Goal: Find specific page/section: Find specific page/section

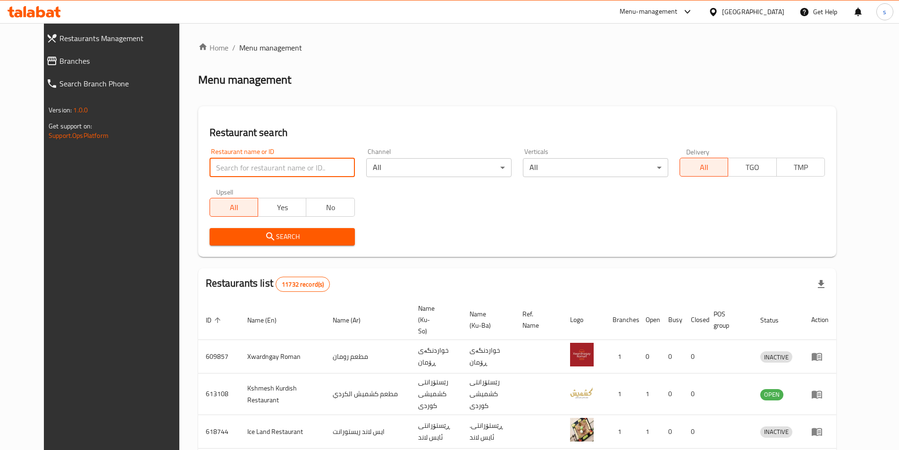
click at [210, 170] on input "search" at bounding box center [282, 167] width 145 height 19
paste input "627182"
type input "627182"
click button "Search" at bounding box center [282, 236] width 145 height 17
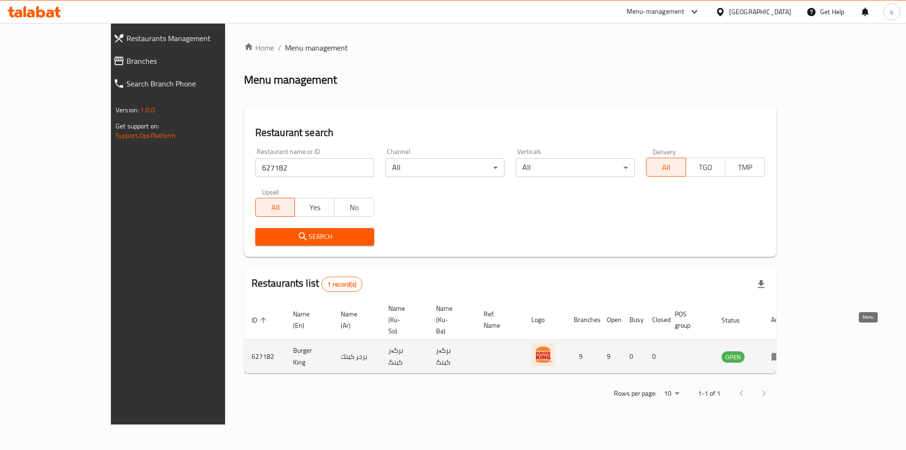
click at [780, 355] on icon "enhanced table" at bounding box center [778, 357] width 3 height 4
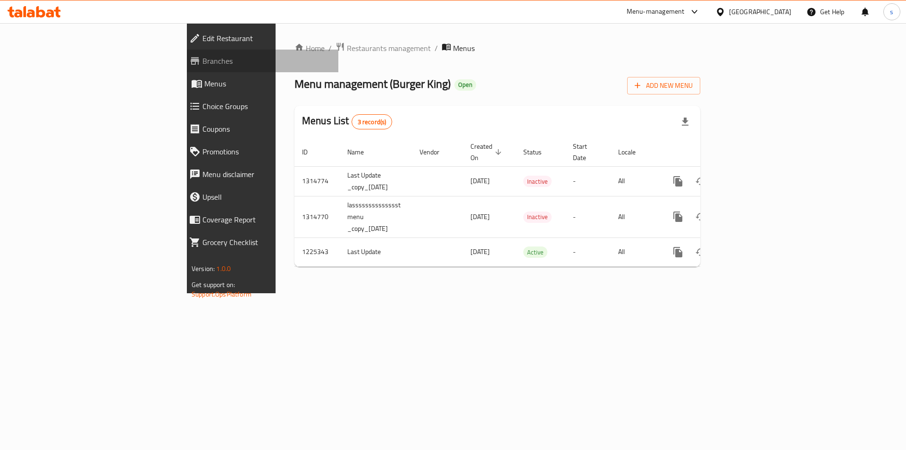
click at [202, 63] on span "Branches" at bounding box center [266, 60] width 128 height 11
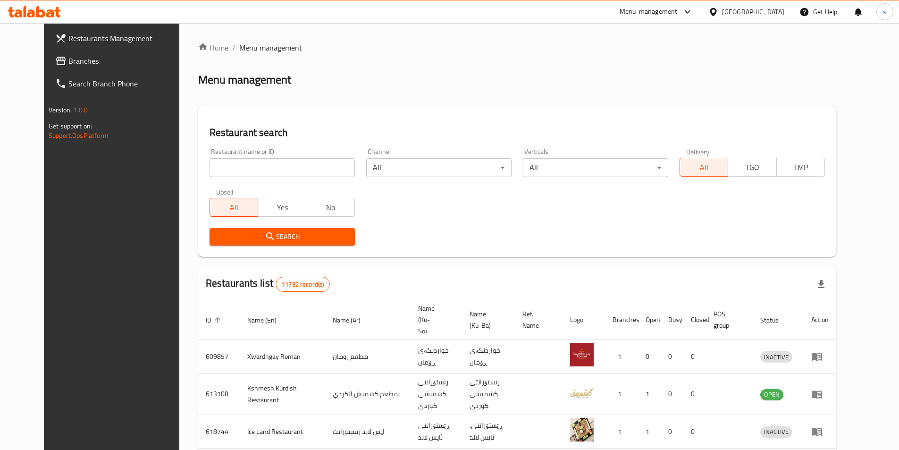
click at [232, 172] on input "search" at bounding box center [282, 167] width 145 height 19
paste input "660596"
type input "660596"
click button "Search" at bounding box center [282, 236] width 145 height 17
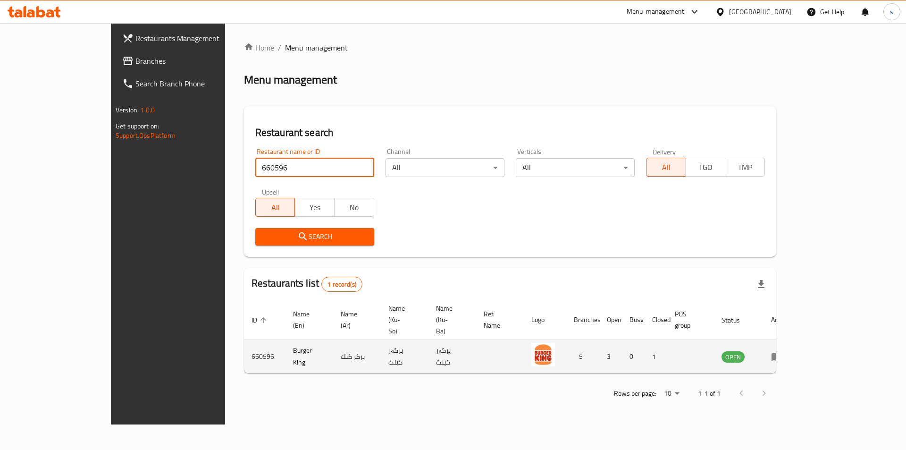
click at [782, 351] on icon "enhanced table" at bounding box center [776, 356] width 11 height 11
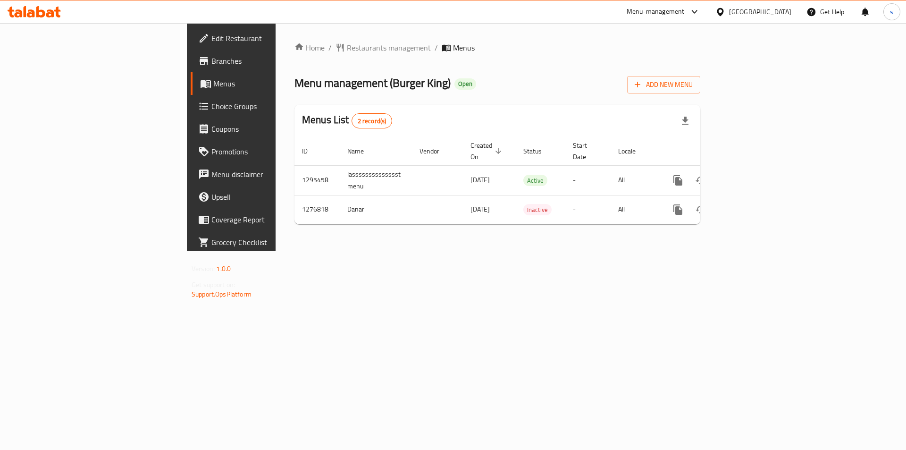
click at [191, 68] on link "Branches" at bounding box center [265, 61] width 148 height 23
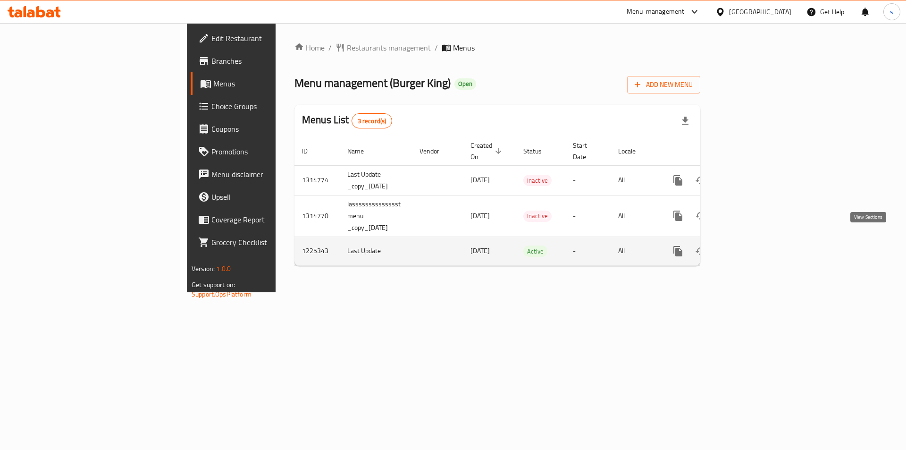
click at [757, 242] on link "enhanced table" at bounding box center [746, 251] width 23 height 23
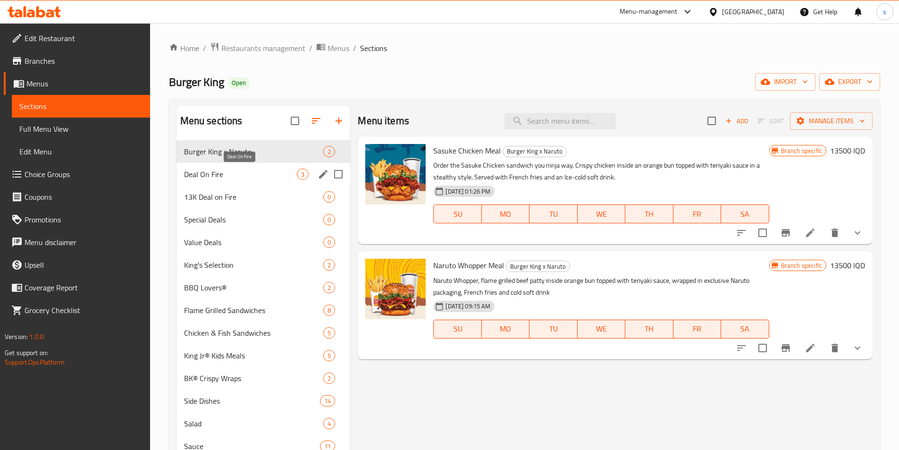
click at [272, 171] on span "Deal On Fire" at bounding box center [240, 173] width 113 height 11
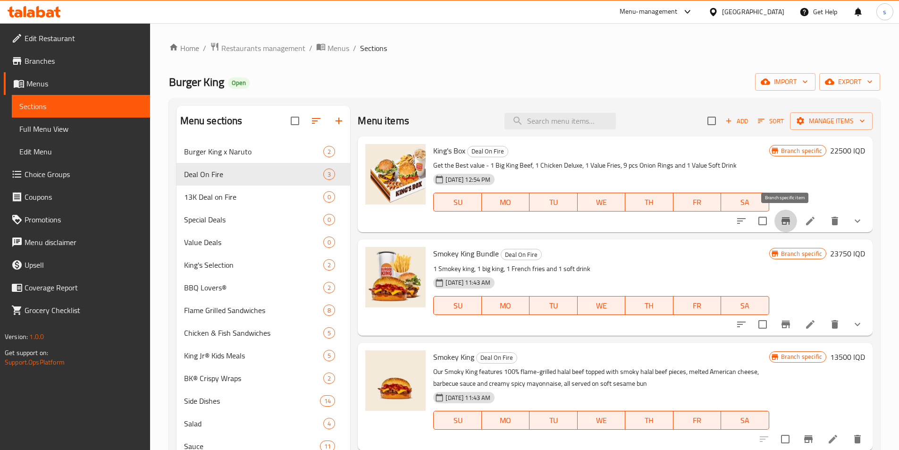
click at [790, 227] on button "Branch-specific-item" at bounding box center [785, 221] width 23 height 23
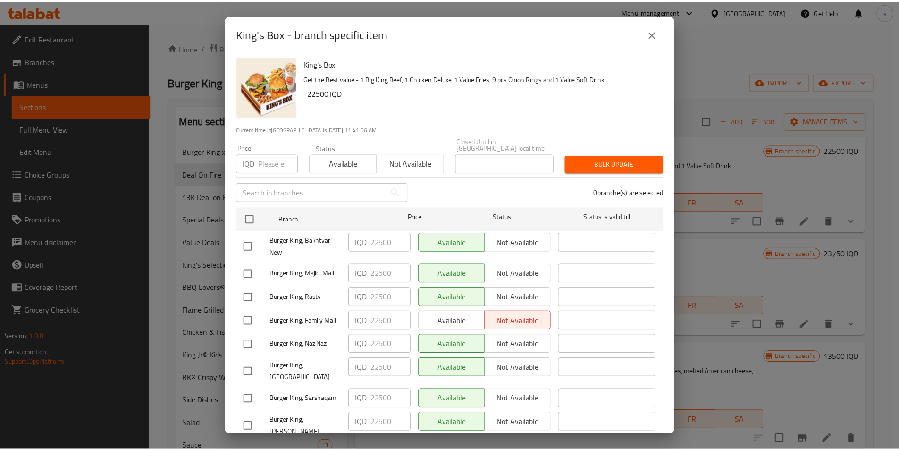
scroll to position [34, 0]
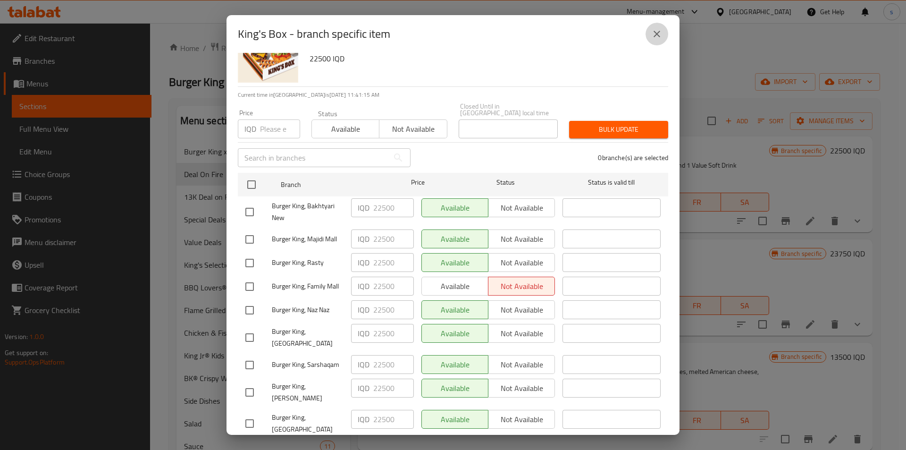
click at [654, 36] on icon "close" at bounding box center [656, 33] width 11 height 11
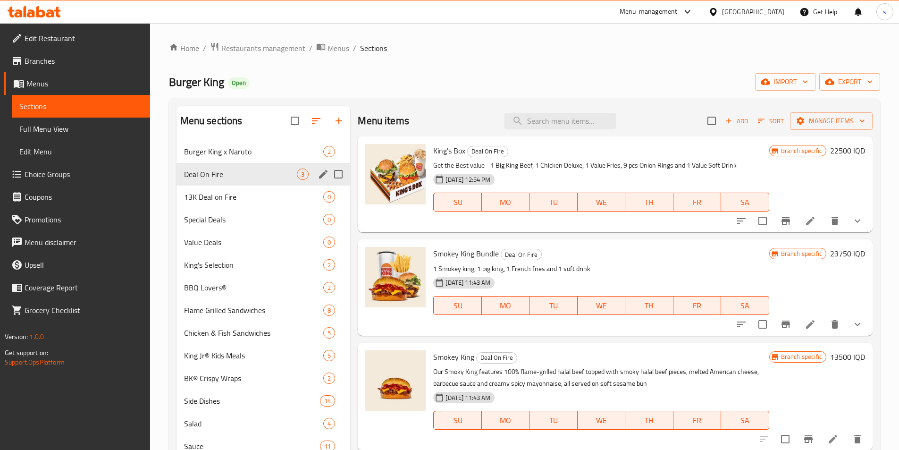
click at [340, 176] on input "Menu sections" at bounding box center [338, 174] width 20 height 20
click at [327, 174] on icon "edit" at bounding box center [323, 173] width 11 height 11
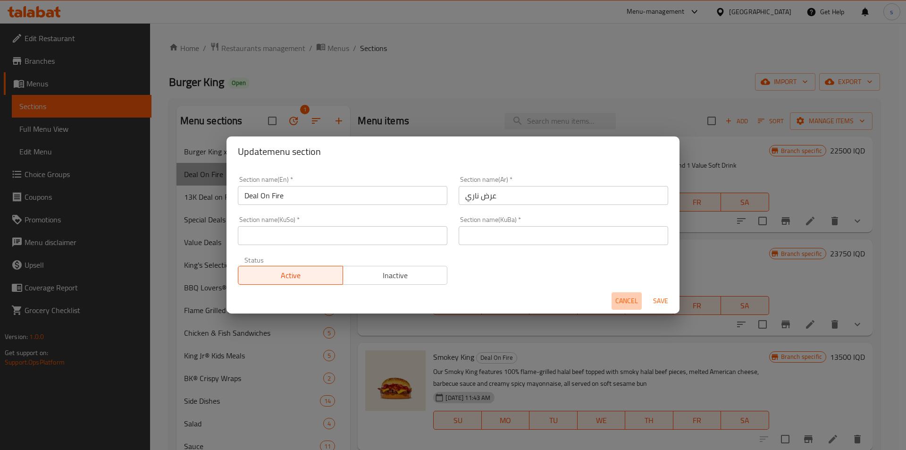
click at [617, 299] on span "Cancel" at bounding box center [626, 301] width 23 height 12
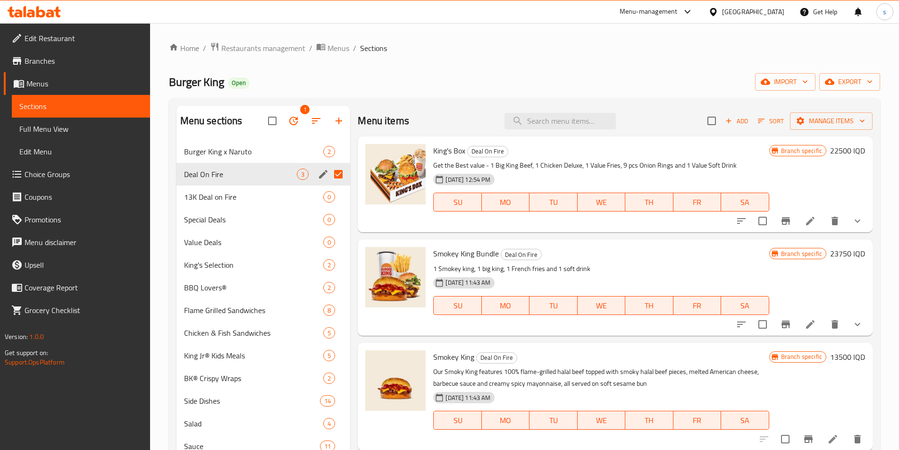
click at [335, 177] on input "Menu sections" at bounding box center [338, 174] width 20 height 20
checkbox input "false"
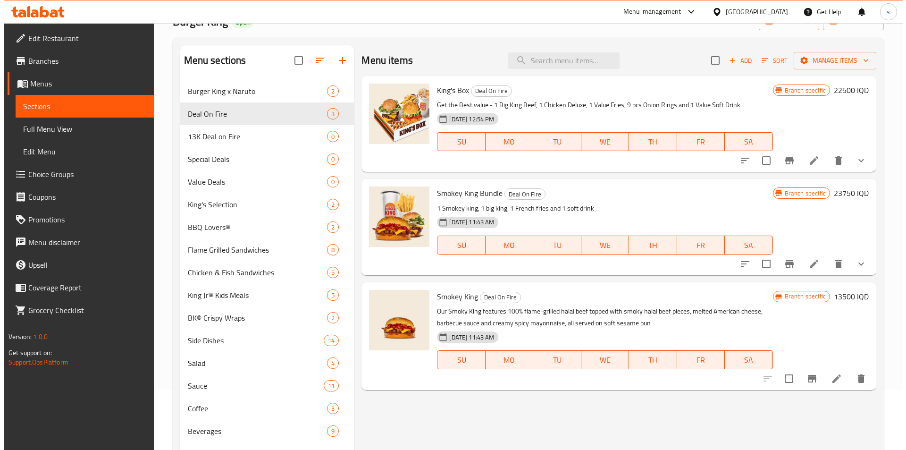
scroll to position [59, 0]
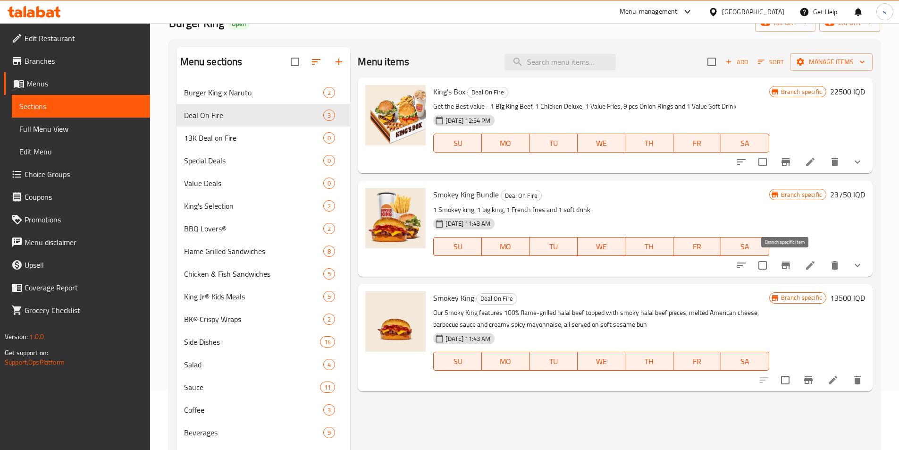
click at [782, 268] on icon "Branch-specific-item" at bounding box center [785, 265] width 8 height 8
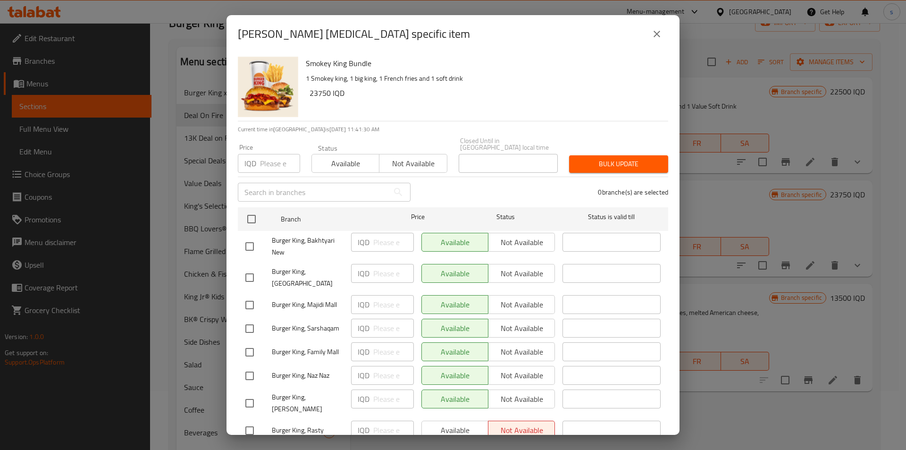
scroll to position [34, 0]
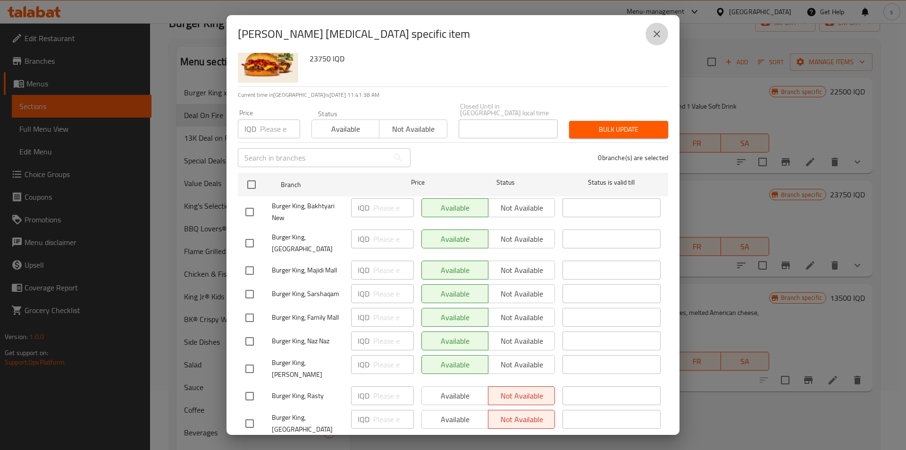
click at [655, 40] on button "close" at bounding box center [657, 34] width 23 height 23
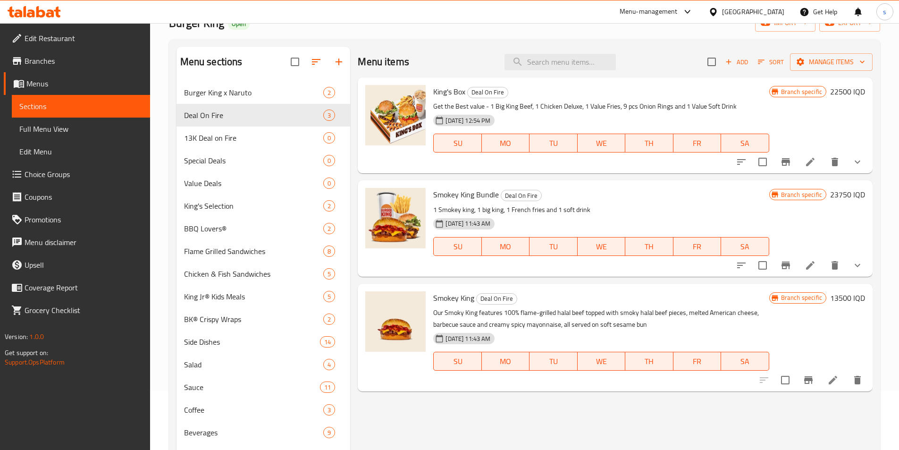
click at [810, 385] on icon "Branch-specific-item" at bounding box center [808, 379] width 11 height 11
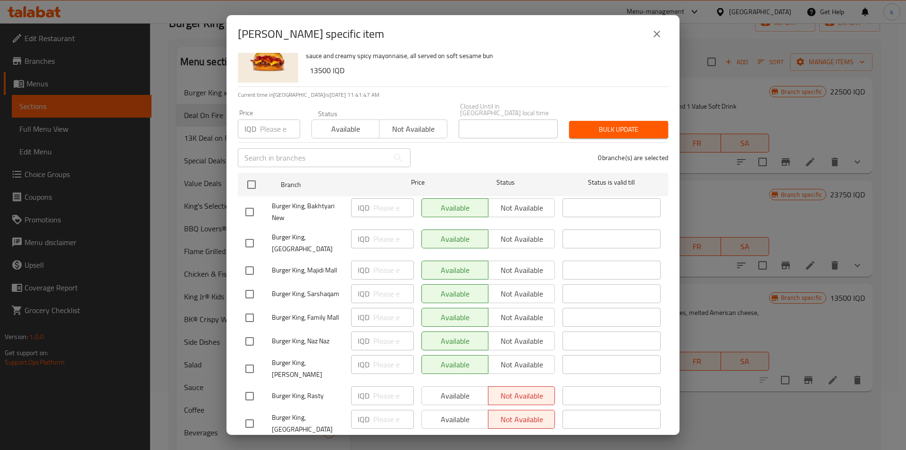
click at [700, 411] on div "Smokey King - branch specific item Smokey King Our Smoky King features 100% fla…" at bounding box center [453, 225] width 906 height 450
click at [655, 37] on icon "close" at bounding box center [656, 33] width 11 height 11
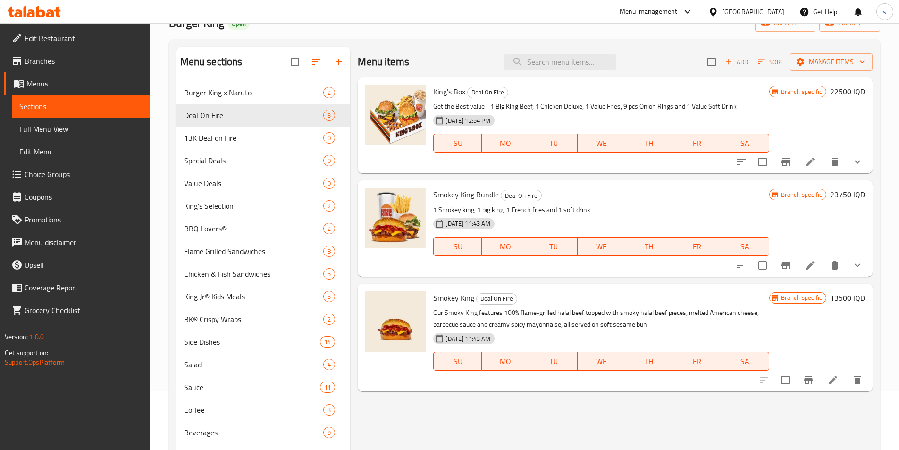
click at [47, 59] on span "Branches" at bounding box center [84, 60] width 118 height 11
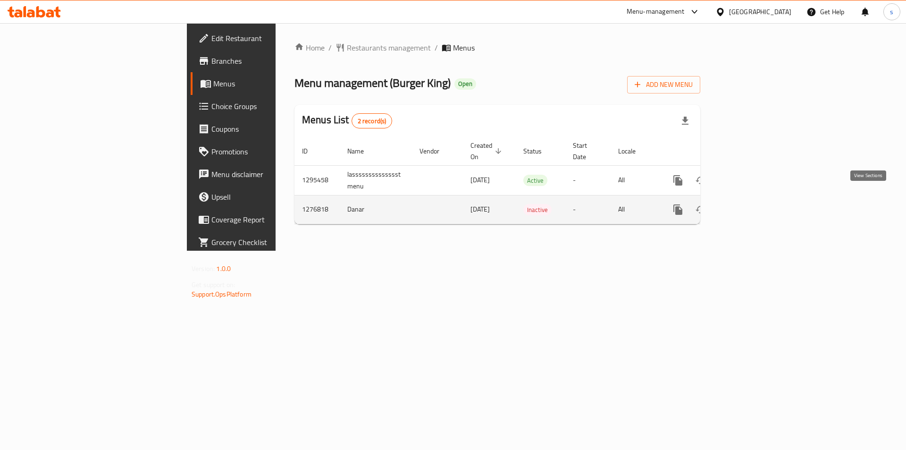
click at [752, 204] on icon "enhanced table" at bounding box center [745, 209] width 11 height 11
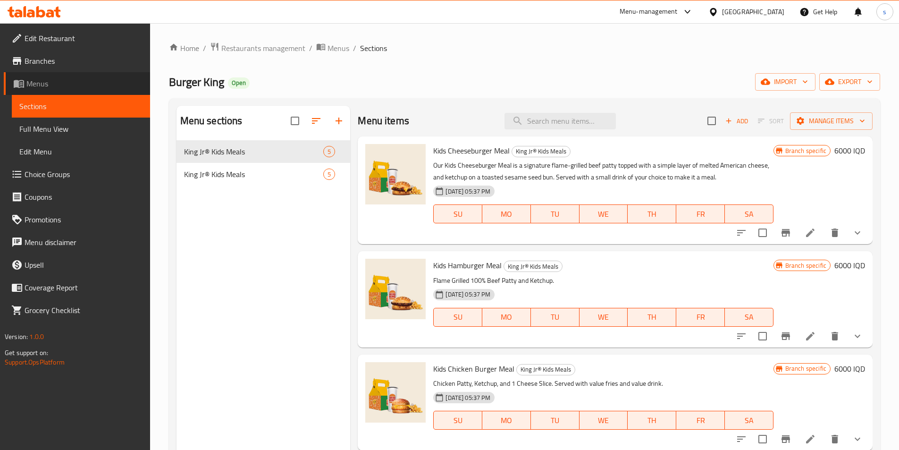
click at [73, 83] on span "Menus" at bounding box center [84, 83] width 116 height 11
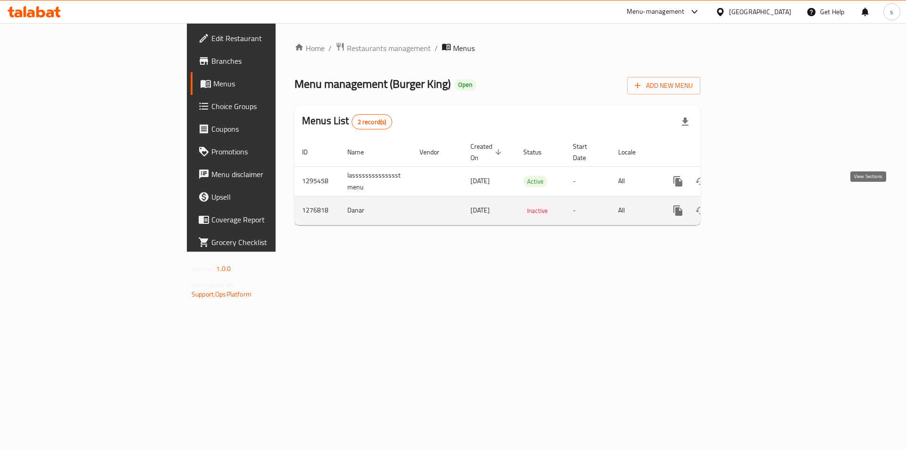
click at [752, 205] on icon "enhanced table" at bounding box center [745, 210] width 11 height 11
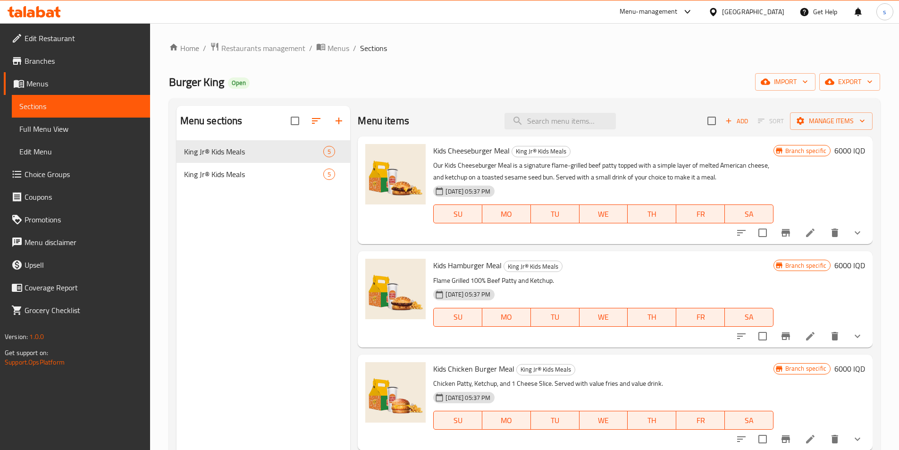
click at [64, 90] on link "Menus" at bounding box center [77, 83] width 146 height 23
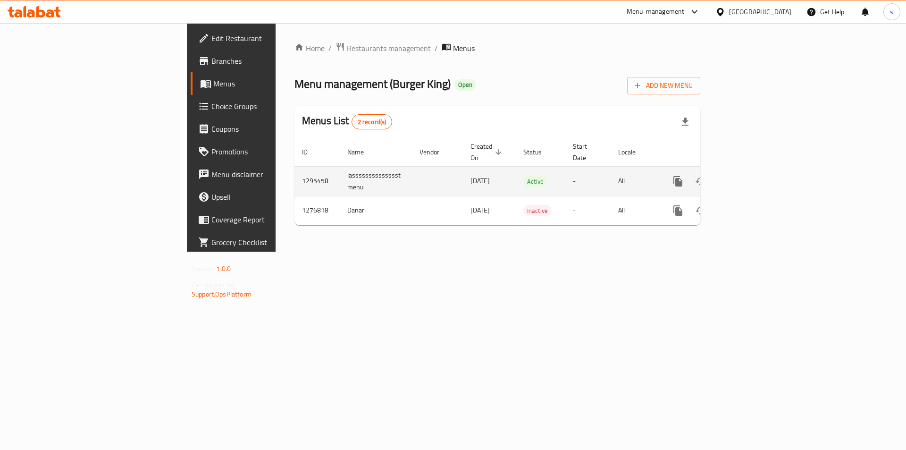
click at [752, 176] on icon "enhanced table" at bounding box center [745, 181] width 11 height 11
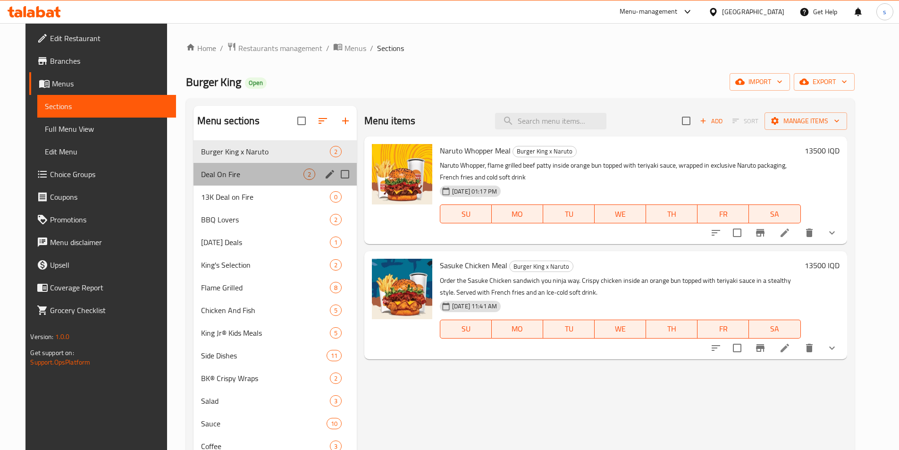
click at [208, 164] on div "Deal On Fire 2" at bounding box center [274, 174] width 163 height 23
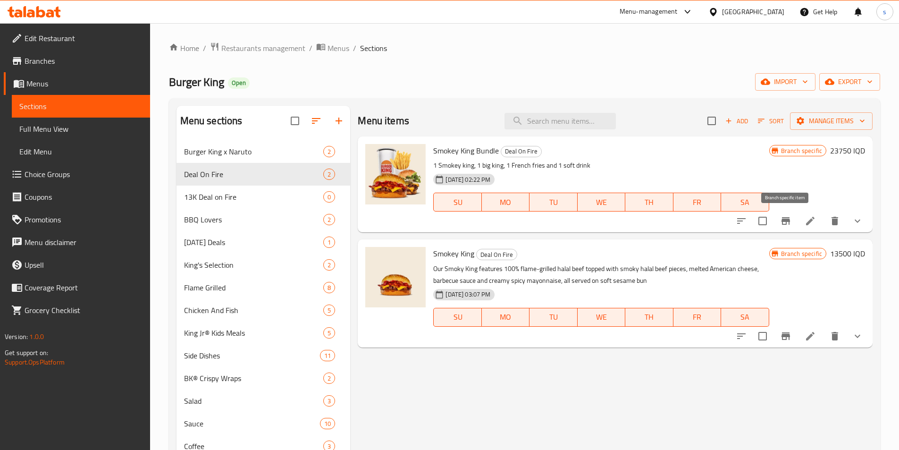
click at [786, 218] on icon "Branch-specific-item" at bounding box center [785, 221] width 8 height 8
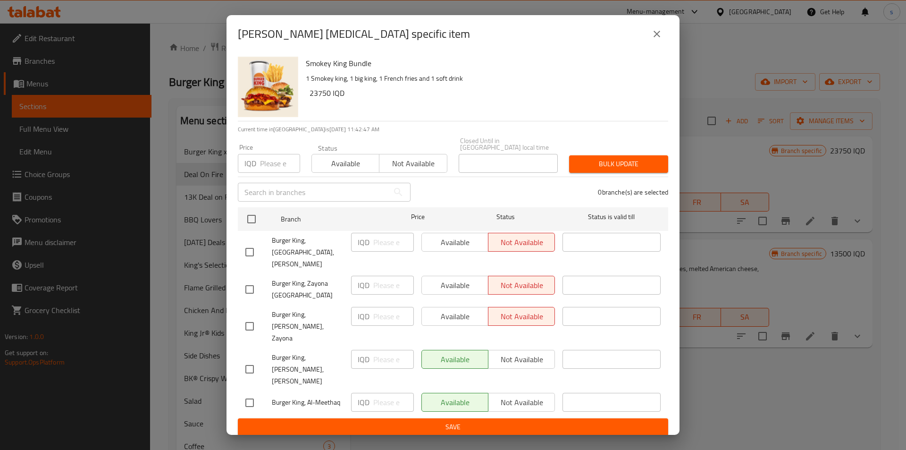
drag, startPoint x: 606, startPoint y: 290, endPoint x: 752, endPoint y: 424, distance: 198.0
click at [752, 424] on div "Smokey King Bundle - branch specific item Smokey King Bundle 1 Smokey king, 1 b…" at bounding box center [453, 225] width 906 height 450
click at [657, 40] on icon "close" at bounding box center [656, 33] width 11 height 11
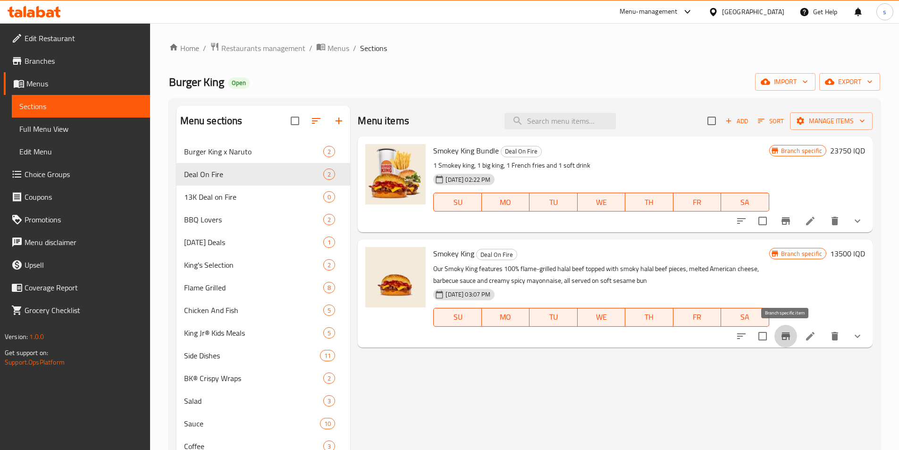
click at [787, 338] on icon "Branch-specific-item" at bounding box center [785, 336] width 8 height 8
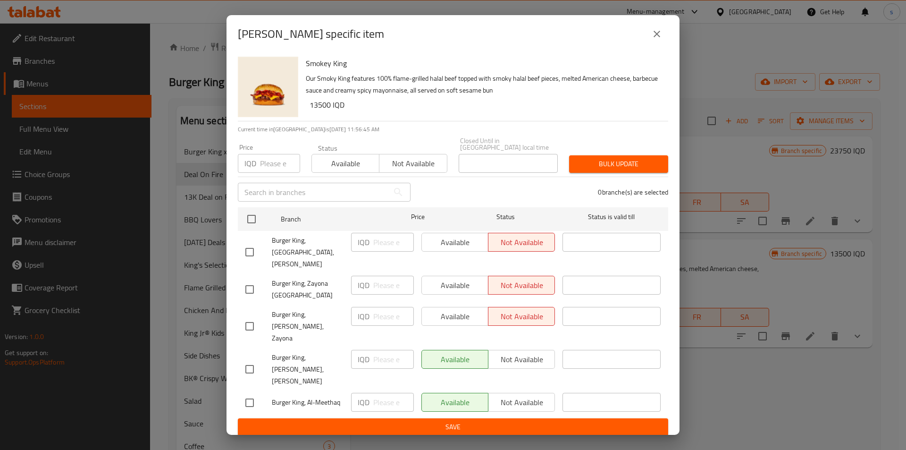
click at [659, 40] on icon "close" at bounding box center [656, 33] width 11 height 11
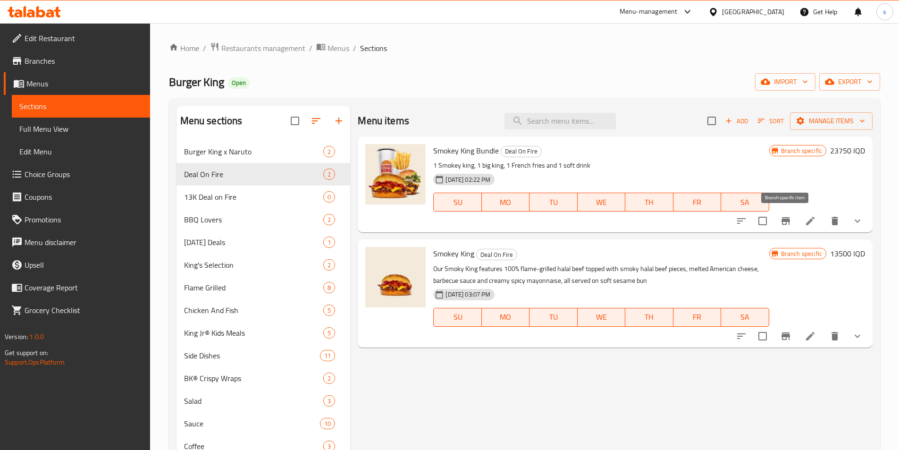
click at [789, 229] on button "Branch-specific-item" at bounding box center [785, 221] width 23 height 23
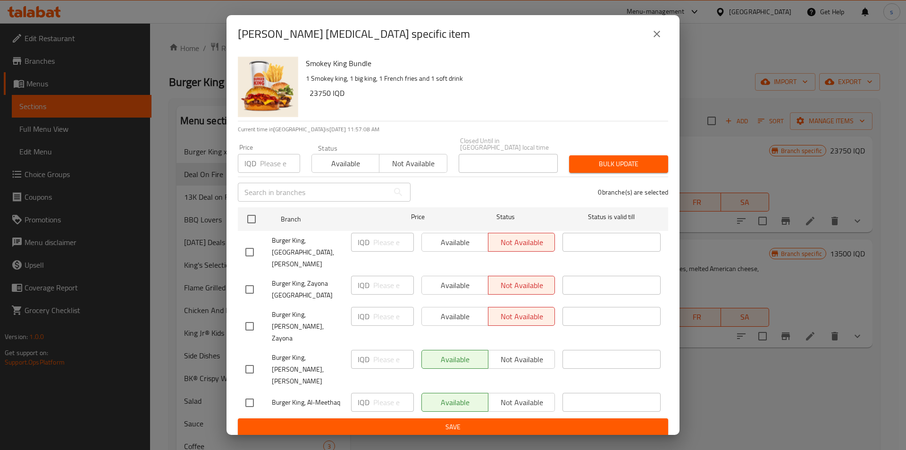
click at [654, 40] on icon "close" at bounding box center [656, 33] width 11 height 11
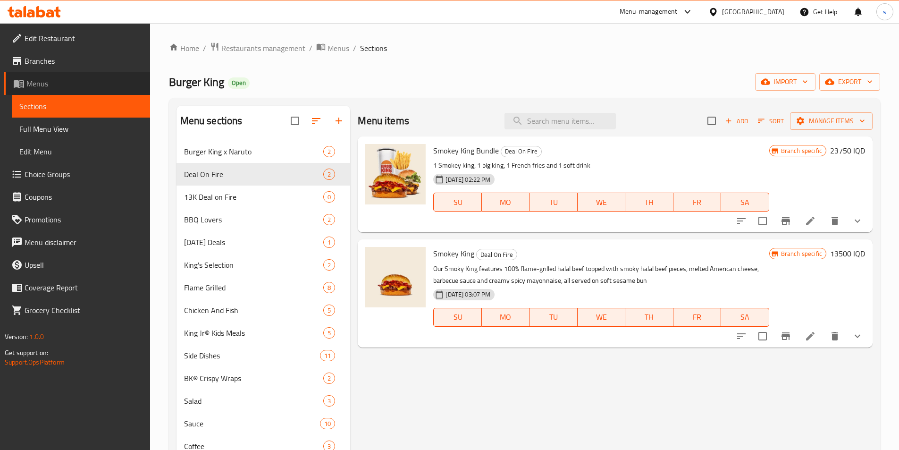
click at [47, 87] on span "Menus" at bounding box center [84, 83] width 116 height 11
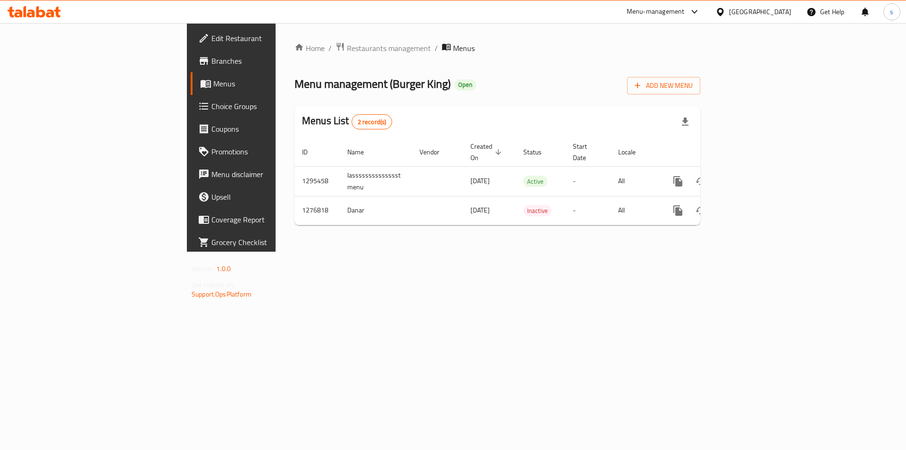
click at [191, 67] on link "Branches" at bounding box center [265, 61] width 148 height 23
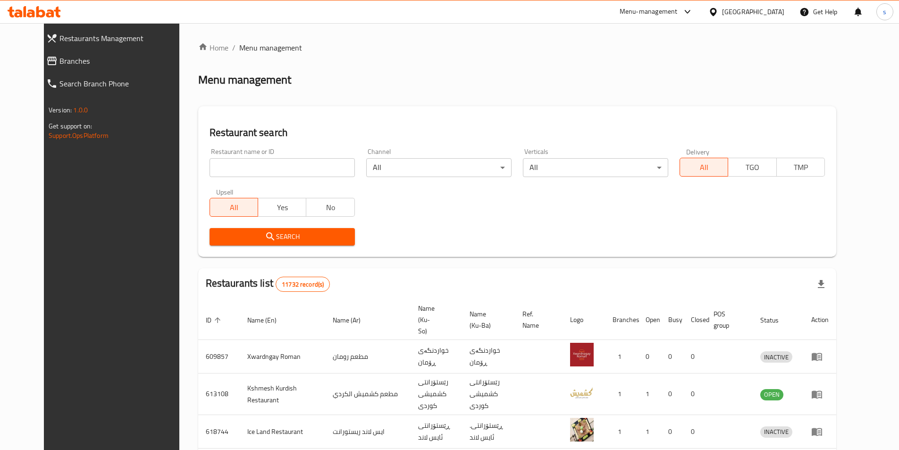
click at [225, 171] on input "search" at bounding box center [282, 167] width 145 height 19
click at [221, 168] on input "search" at bounding box center [282, 167] width 145 height 19
paste input "Gusto Restaurant, Al-rafeel"
click button "Search" at bounding box center [282, 236] width 145 height 17
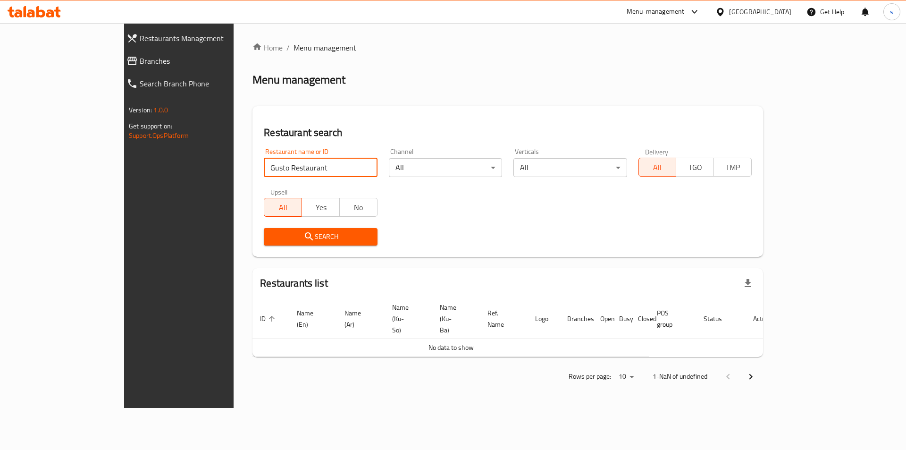
type input "Gusto Restaurant"
click button "Search" at bounding box center [320, 236] width 113 height 17
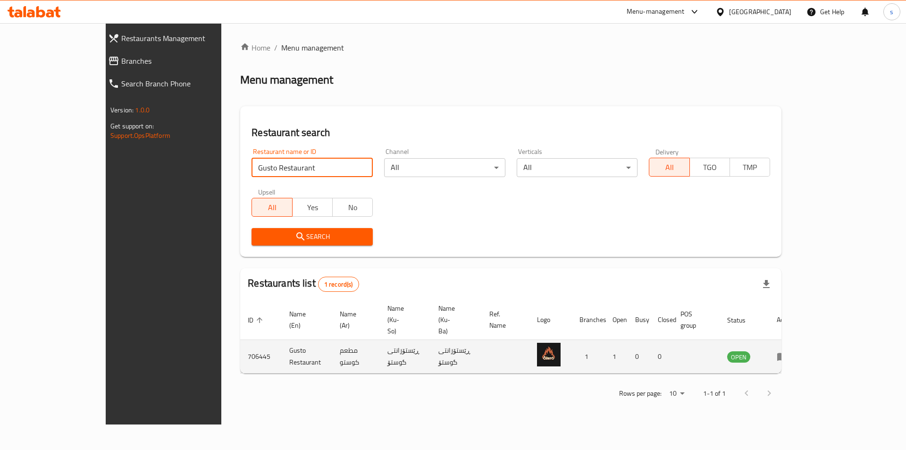
click at [788, 353] on icon "enhanced table" at bounding box center [782, 357] width 10 height 8
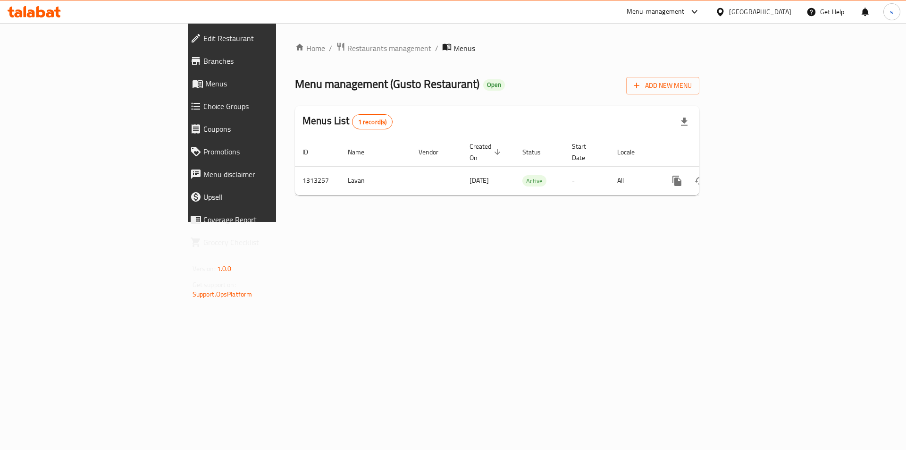
click at [203, 60] on span "Branches" at bounding box center [267, 60] width 128 height 11
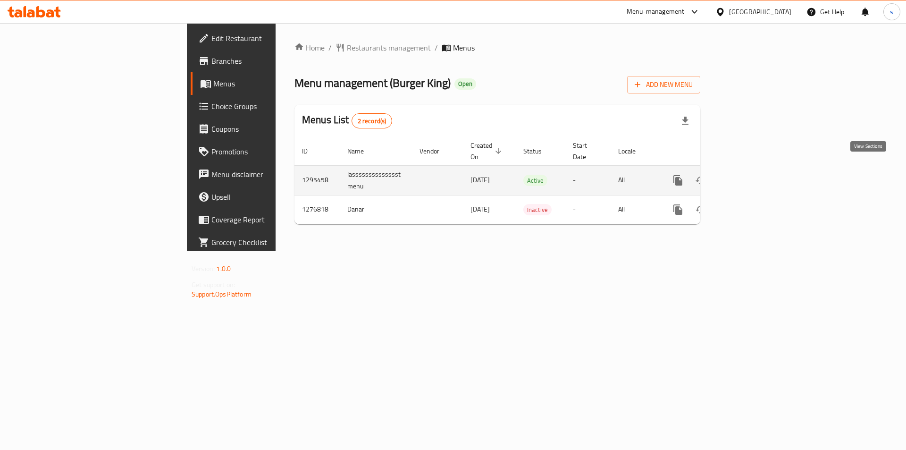
click at [752, 175] on icon "enhanced table" at bounding box center [745, 180] width 11 height 11
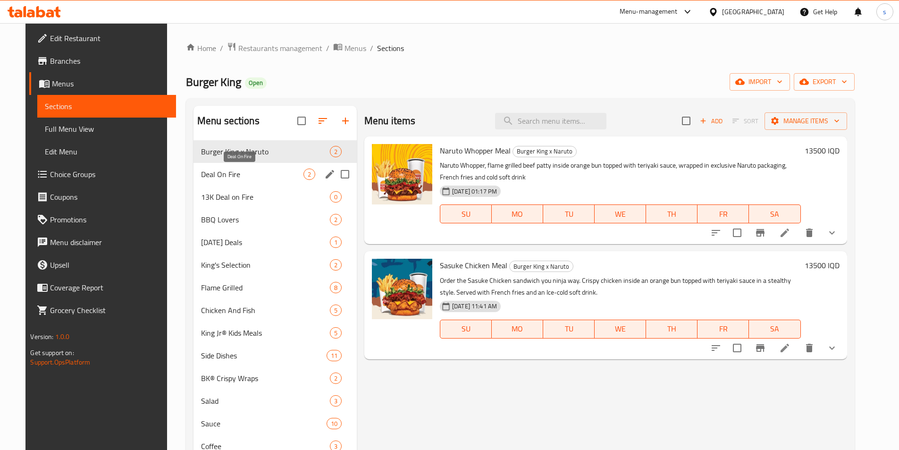
click at [244, 177] on span "Deal On Fire" at bounding box center [252, 173] width 102 height 11
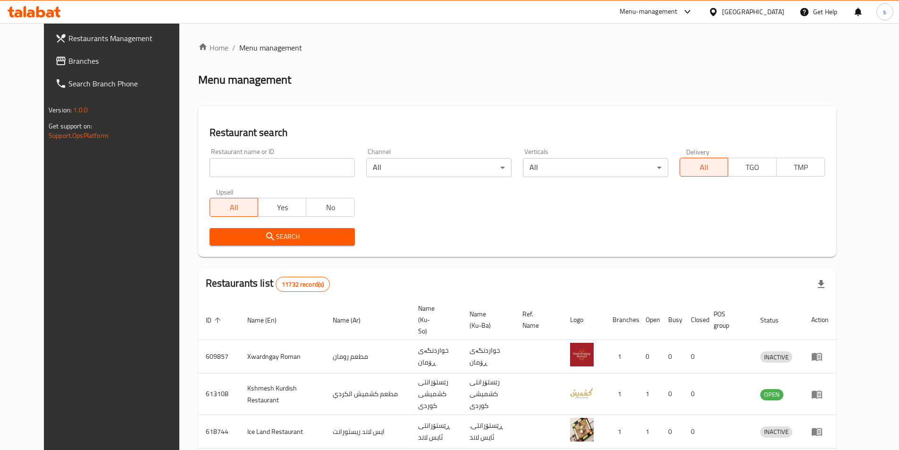
click at [210, 163] on input "search" at bounding box center [282, 167] width 145 height 19
paste input "778253"
type input "778253"
click button "Search" at bounding box center [282, 236] width 145 height 17
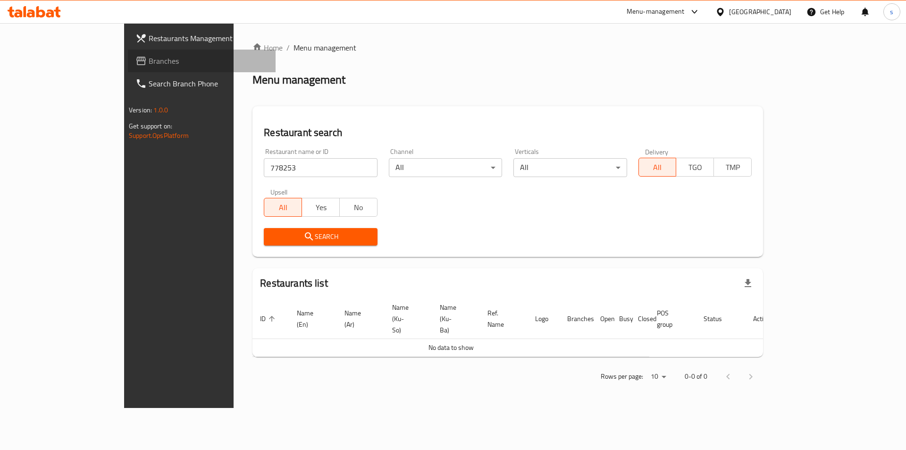
click at [149, 63] on span "Branches" at bounding box center [208, 60] width 119 height 11
